Goal: Transaction & Acquisition: Download file/media

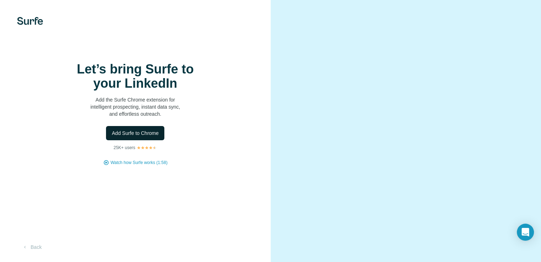
click at [131, 137] on span "Add Surfe to Chrome" at bounding box center [135, 133] width 47 height 7
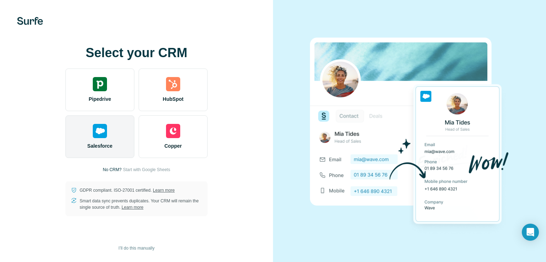
click at [101, 136] on img at bounding box center [100, 131] width 14 height 14
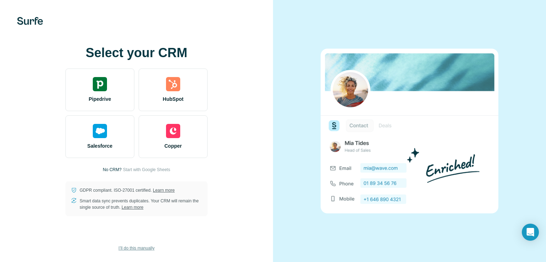
click at [124, 250] on span "I’ll do this manually" at bounding box center [136, 248] width 36 height 6
click at [142, 250] on span "I’ll do this manually" at bounding box center [136, 248] width 36 height 6
click at [149, 249] on span "I’ll do this manually" at bounding box center [136, 248] width 36 height 6
